Goal: Task Accomplishment & Management: Manage account settings

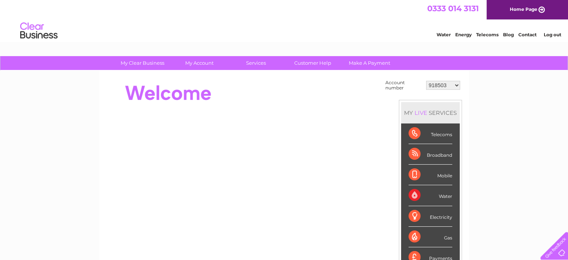
click at [457, 85] on select "918503 30290706" at bounding box center [443, 85] width 34 height 9
select select "30290706"
click at [426, 81] on select "918503 30290706" at bounding box center [443, 85] width 34 height 9
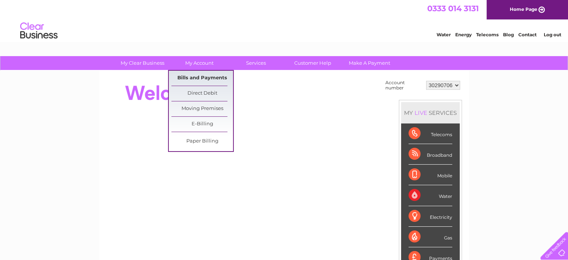
click at [198, 80] on link "Bills and Payments" at bounding box center [202, 78] width 62 height 15
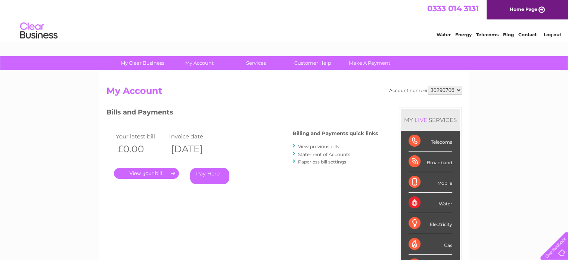
click at [318, 146] on link "View previous bills" at bounding box center [318, 146] width 41 height 6
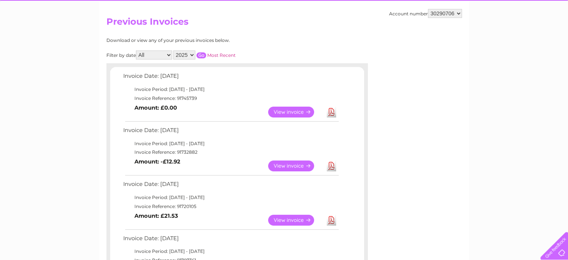
scroll to position [75, 0]
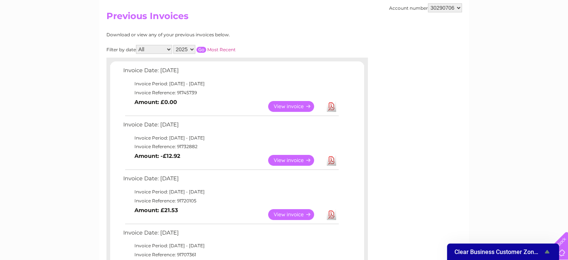
click at [297, 157] on link "View" at bounding box center [295, 160] width 55 height 11
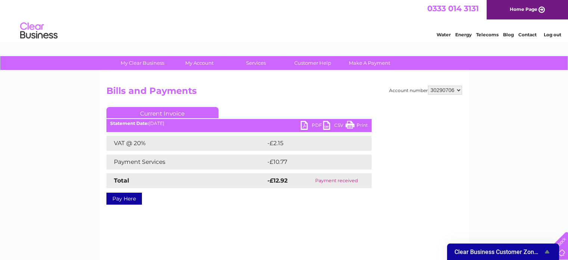
click at [303, 126] on link "PDF" at bounding box center [312, 126] width 22 height 11
click at [551, 34] on link "Log out" at bounding box center [553, 35] width 18 height 6
